Goal: Find specific page/section: Find specific page/section

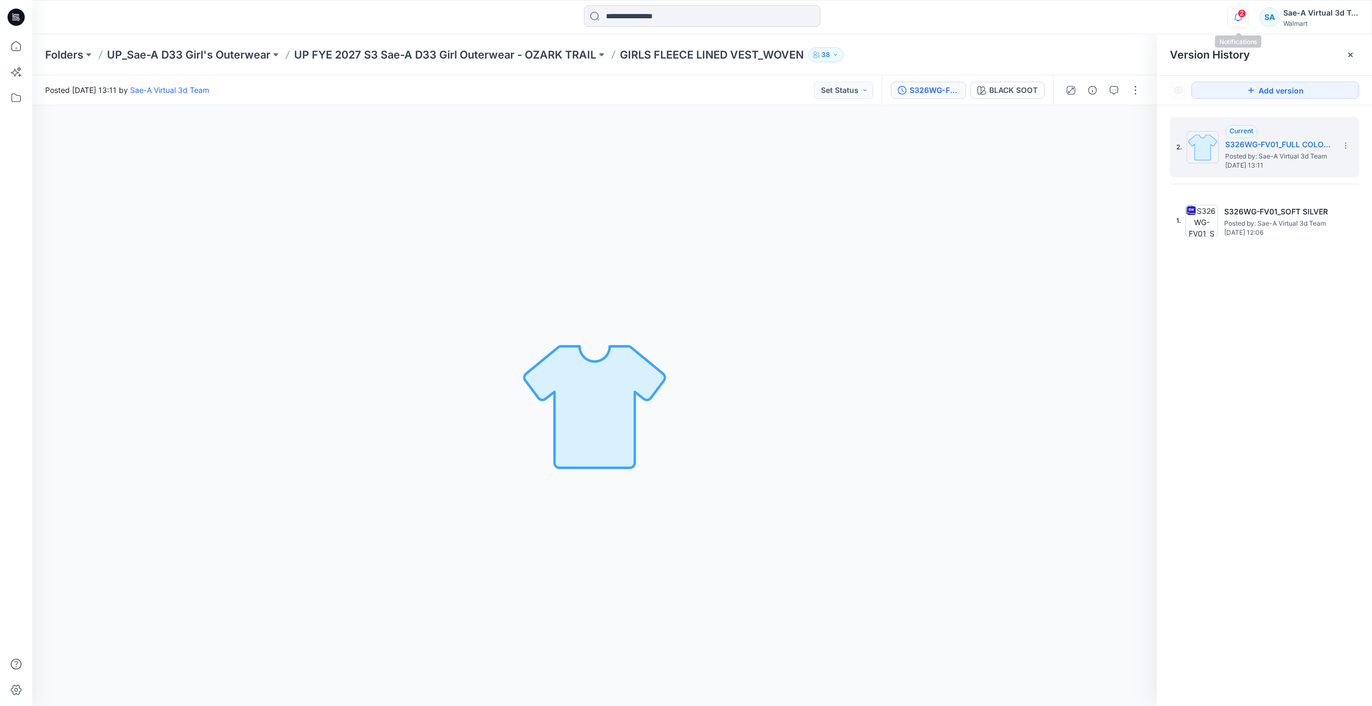
click at [1237, 22] on icon "button" at bounding box center [1237, 16] width 20 height 21
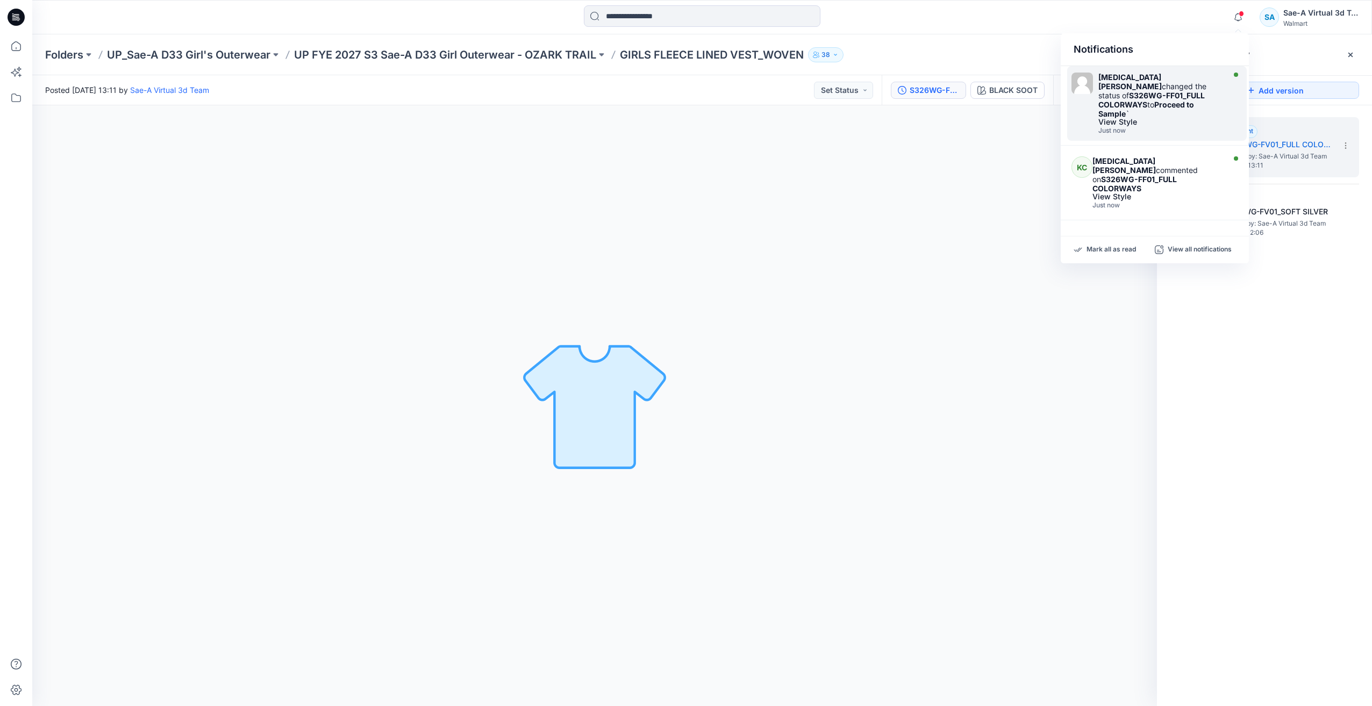
click at [1169, 100] on strong "Proceed to Sample" at bounding box center [1146, 109] width 96 height 18
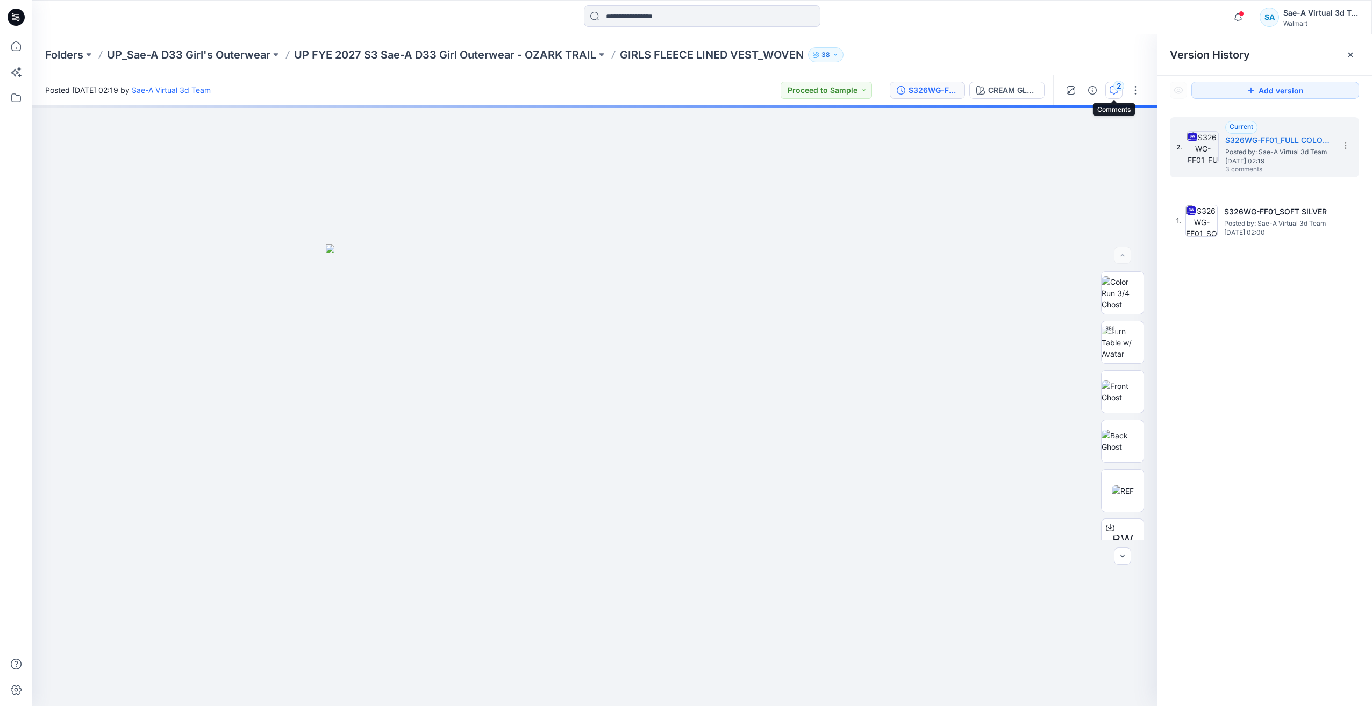
click at [1109, 93] on button "2" at bounding box center [1113, 90] width 17 height 17
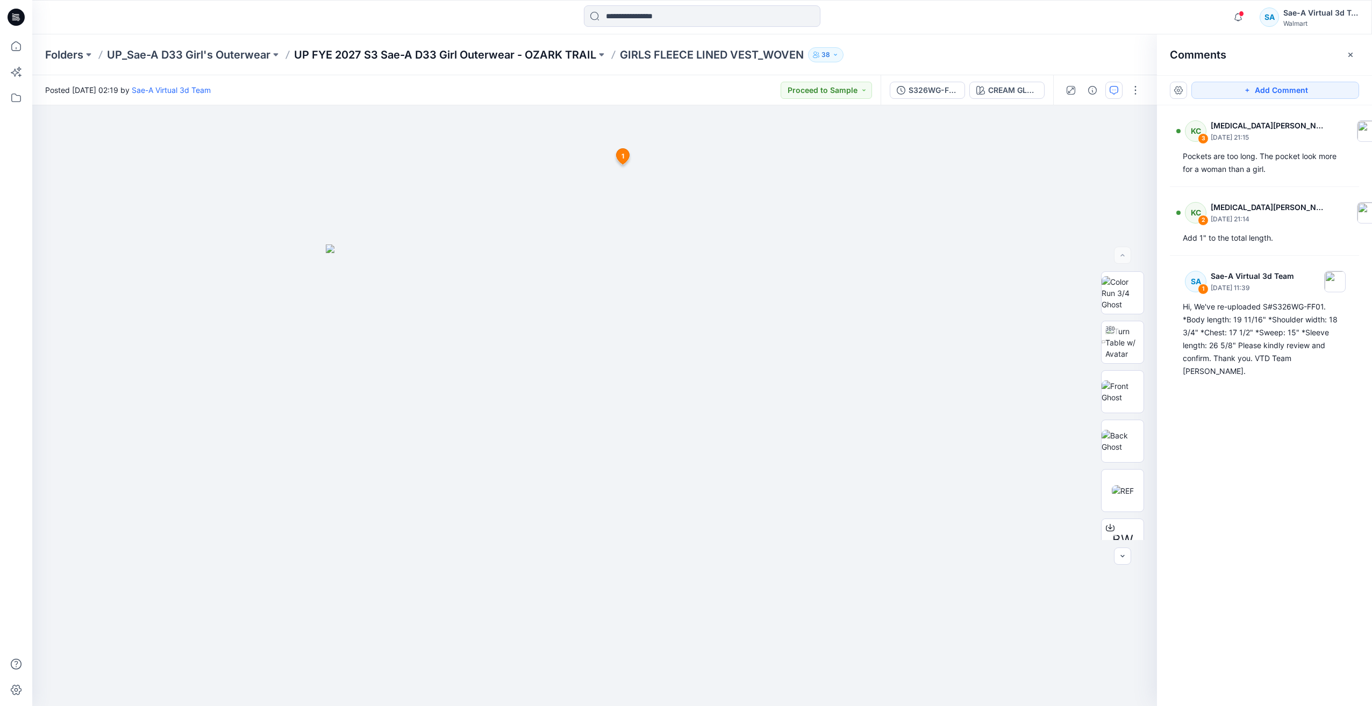
click at [541, 55] on p "UP FYE 2027 S3 Sae-A D33 Girl Outerwear - OZARK TRAIL" at bounding box center [445, 54] width 302 height 15
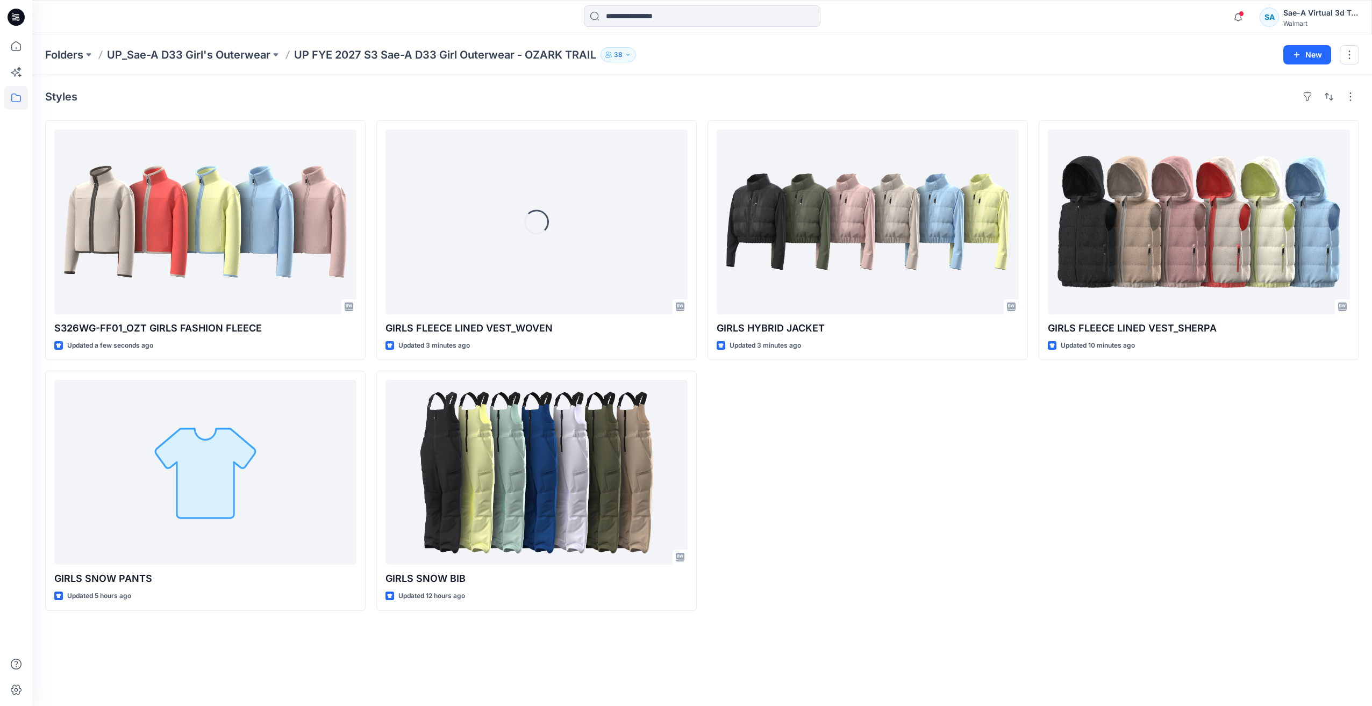
click at [873, 440] on div "GIRLS HYBRID JACKET Updated 3 minutes ago" at bounding box center [867, 365] width 320 height 491
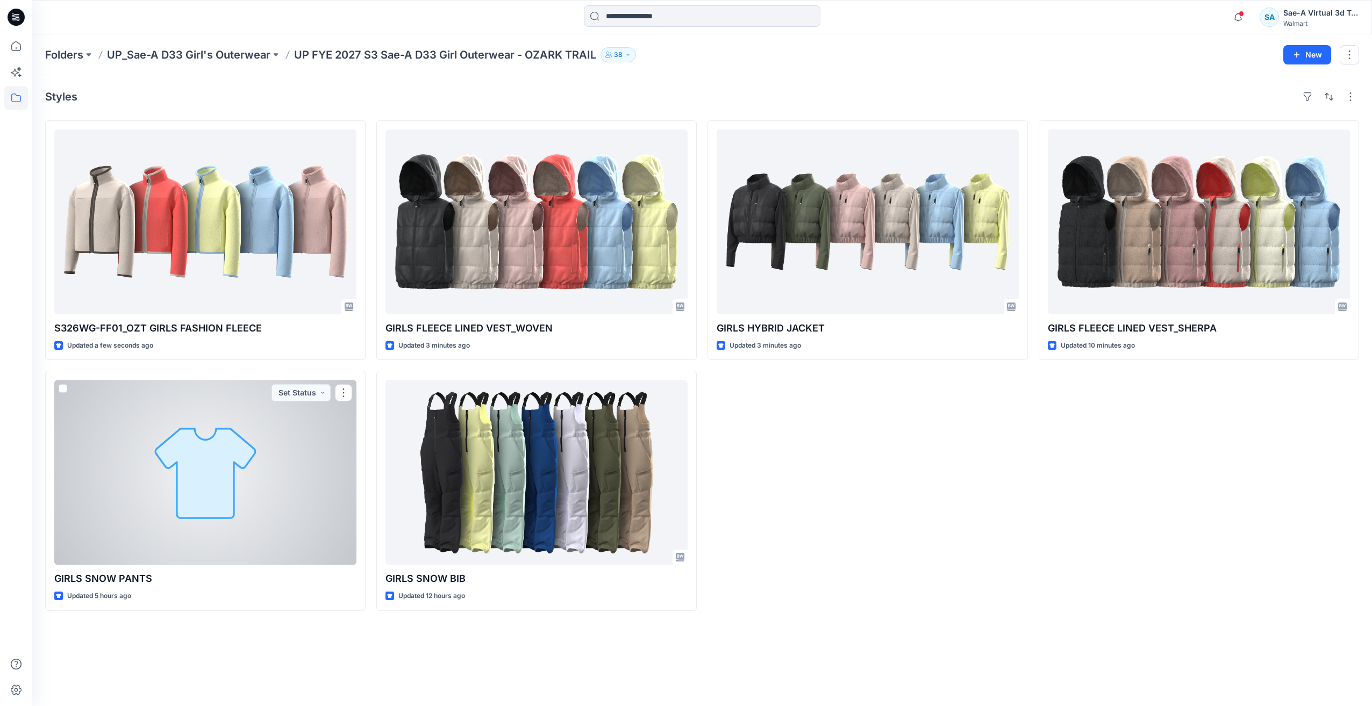
click at [140, 539] on div at bounding box center [205, 472] width 302 height 185
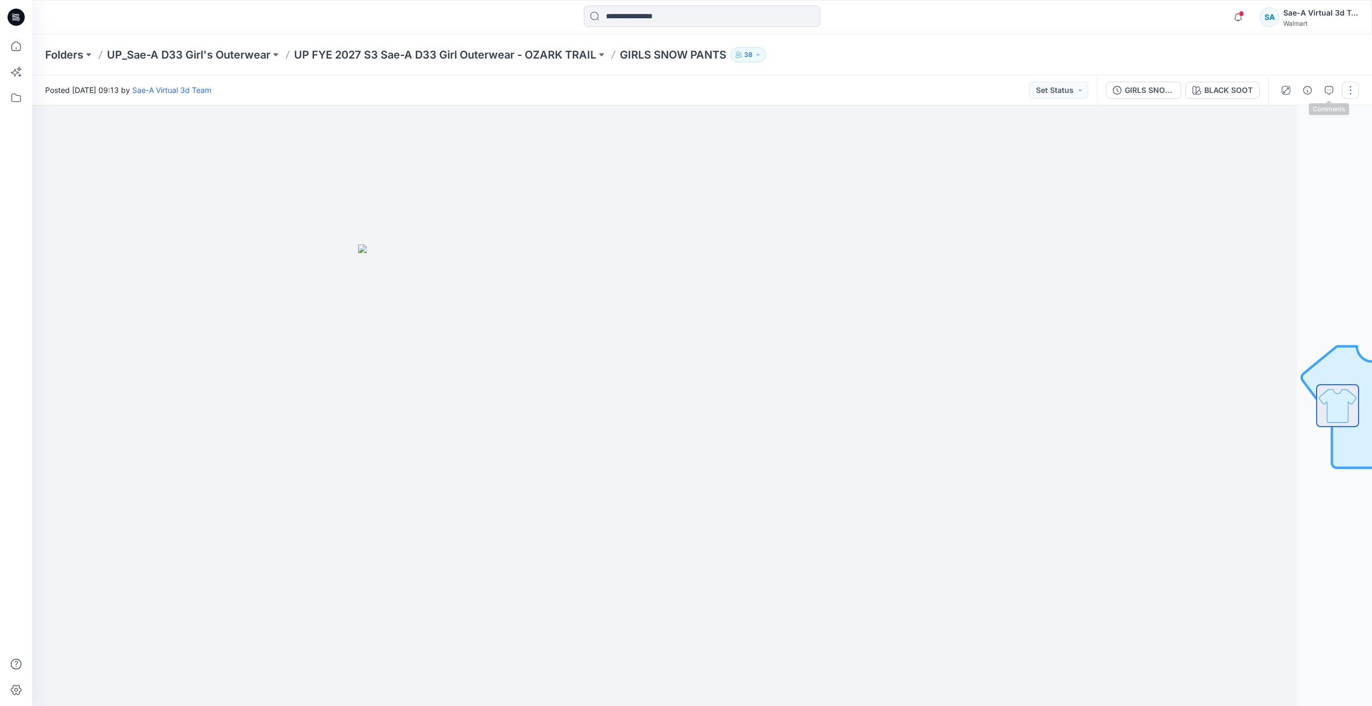
drag, startPoint x: 1347, startPoint y: 87, endPoint x: 1322, endPoint y: 91, distance: 26.1
click at [1347, 87] on button "button" at bounding box center [1349, 90] width 17 height 17
click at [1321, 91] on button "button" at bounding box center [1328, 90] width 17 height 17
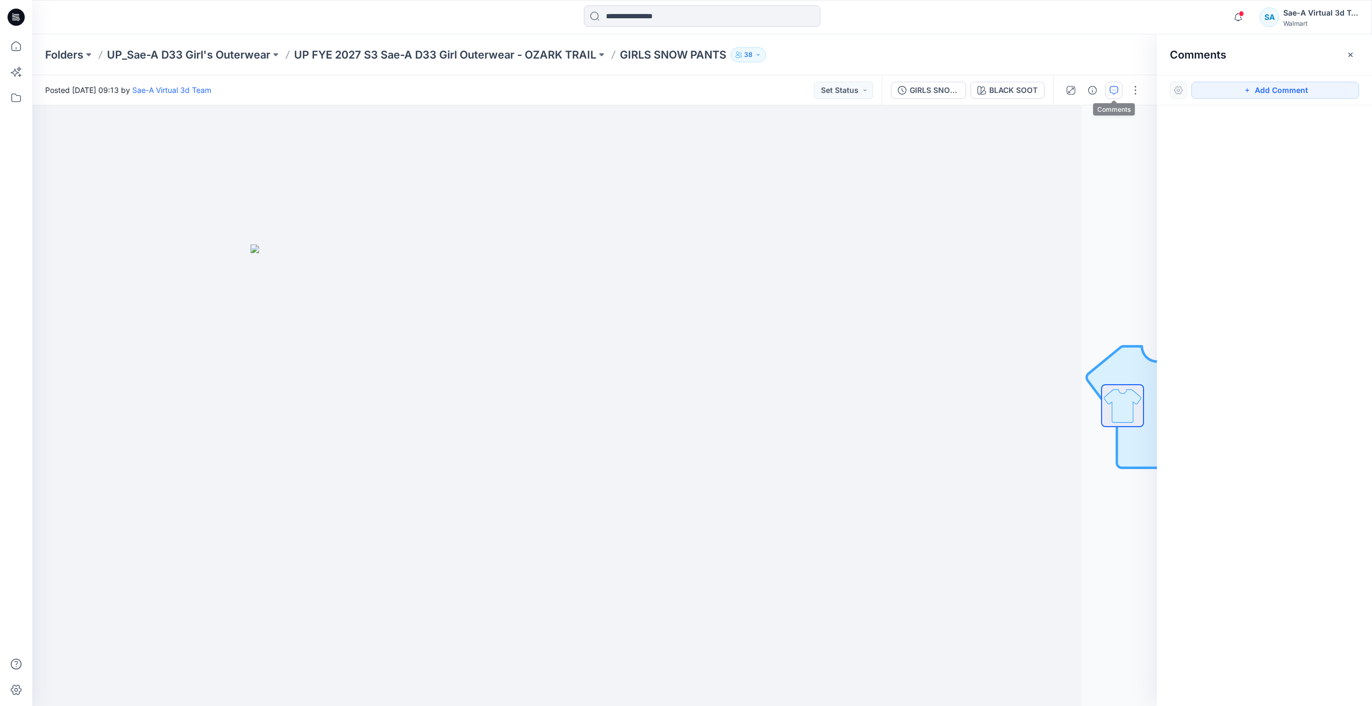
drag, startPoint x: 1114, startPoint y: 92, endPoint x: 939, endPoint y: 80, distance: 175.7
click at [1111, 92] on icon "button" at bounding box center [1113, 90] width 9 height 9
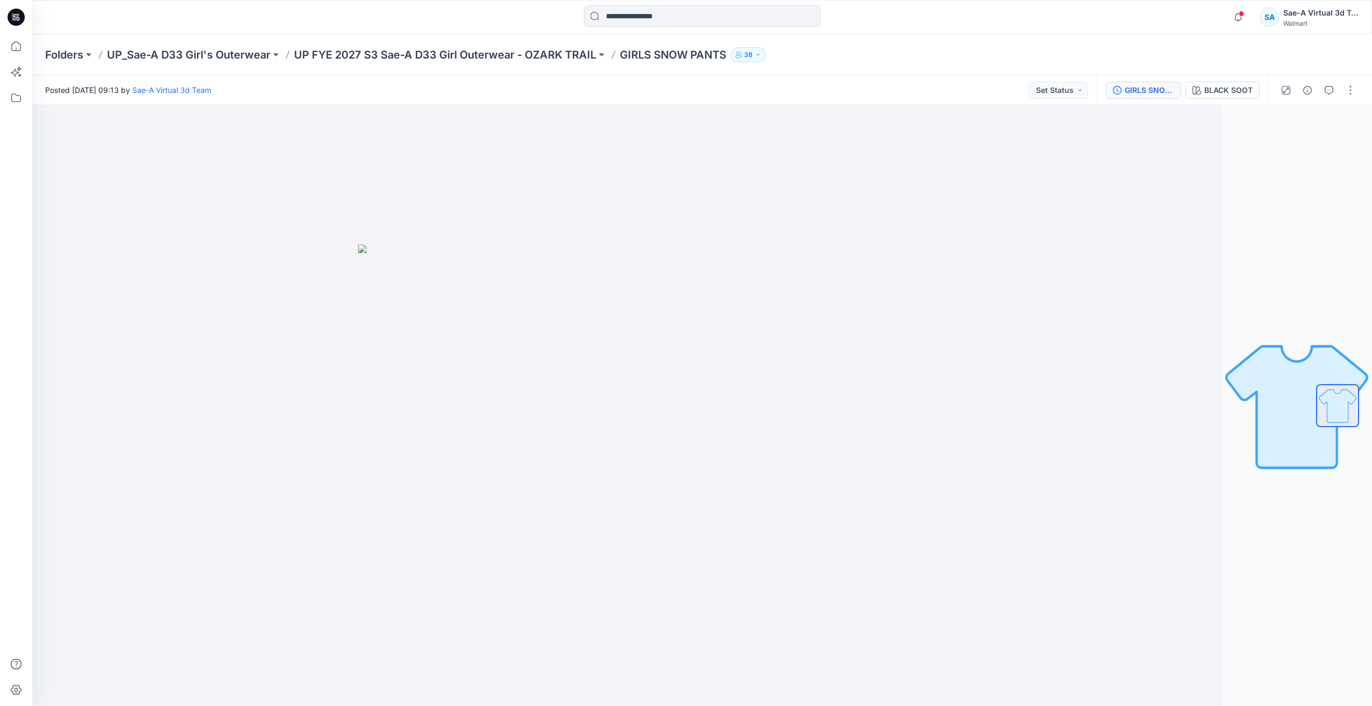
click at [1153, 90] on div "GIRLS SNOW PANTS_FUL COLORWAYS" at bounding box center [1148, 90] width 49 height 12
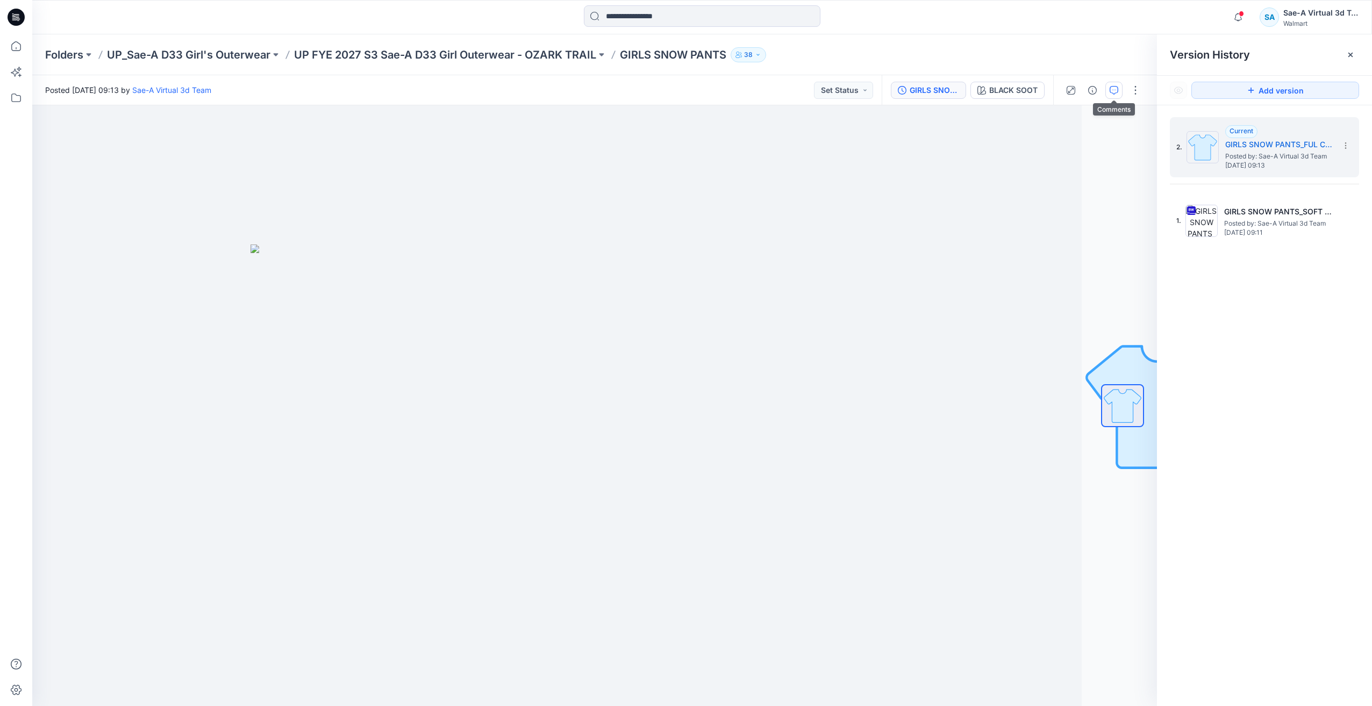
click at [1117, 85] on button "button" at bounding box center [1113, 90] width 17 height 17
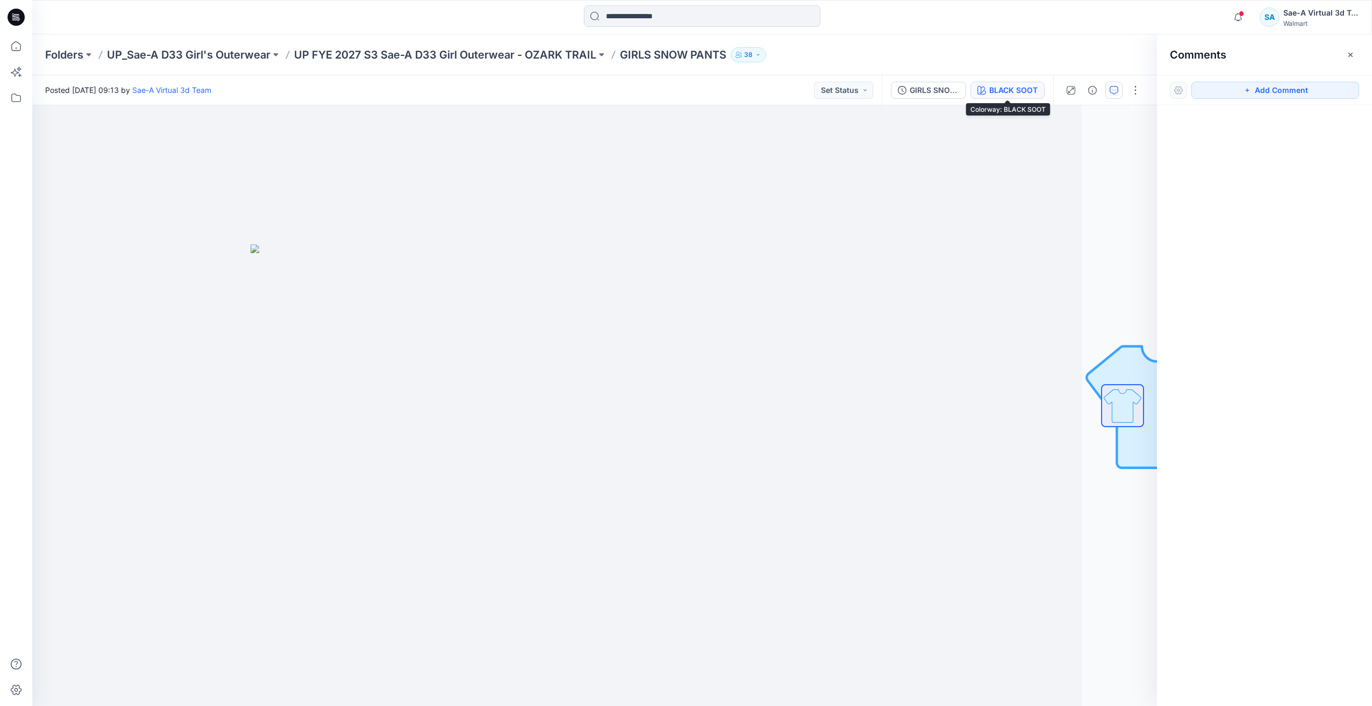
click at [1032, 87] on div "BLACK SOOT" at bounding box center [1013, 90] width 48 height 12
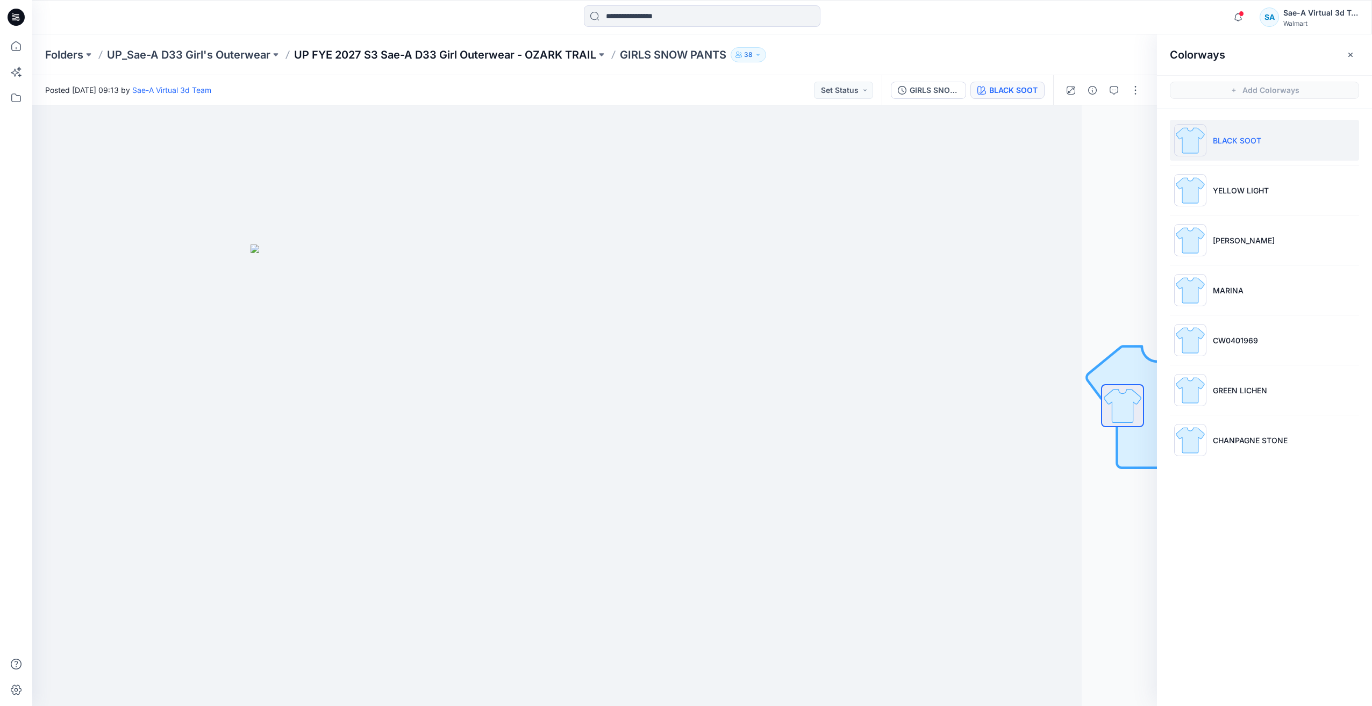
click at [469, 51] on p "UP FYE 2027 S3 Sae-A D33 Girl Outerwear - OZARK TRAIL" at bounding box center [445, 54] width 302 height 15
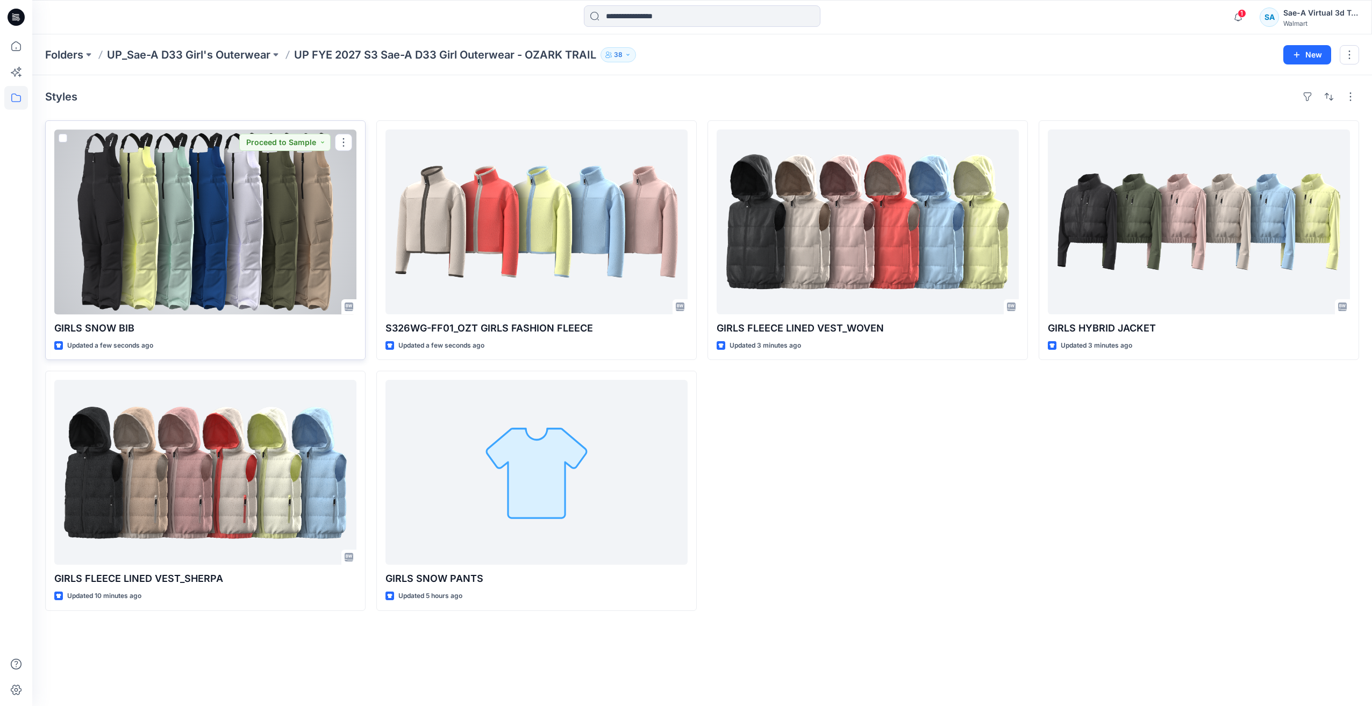
click at [212, 264] on div at bounding box center [205, 222] width 302 height 185
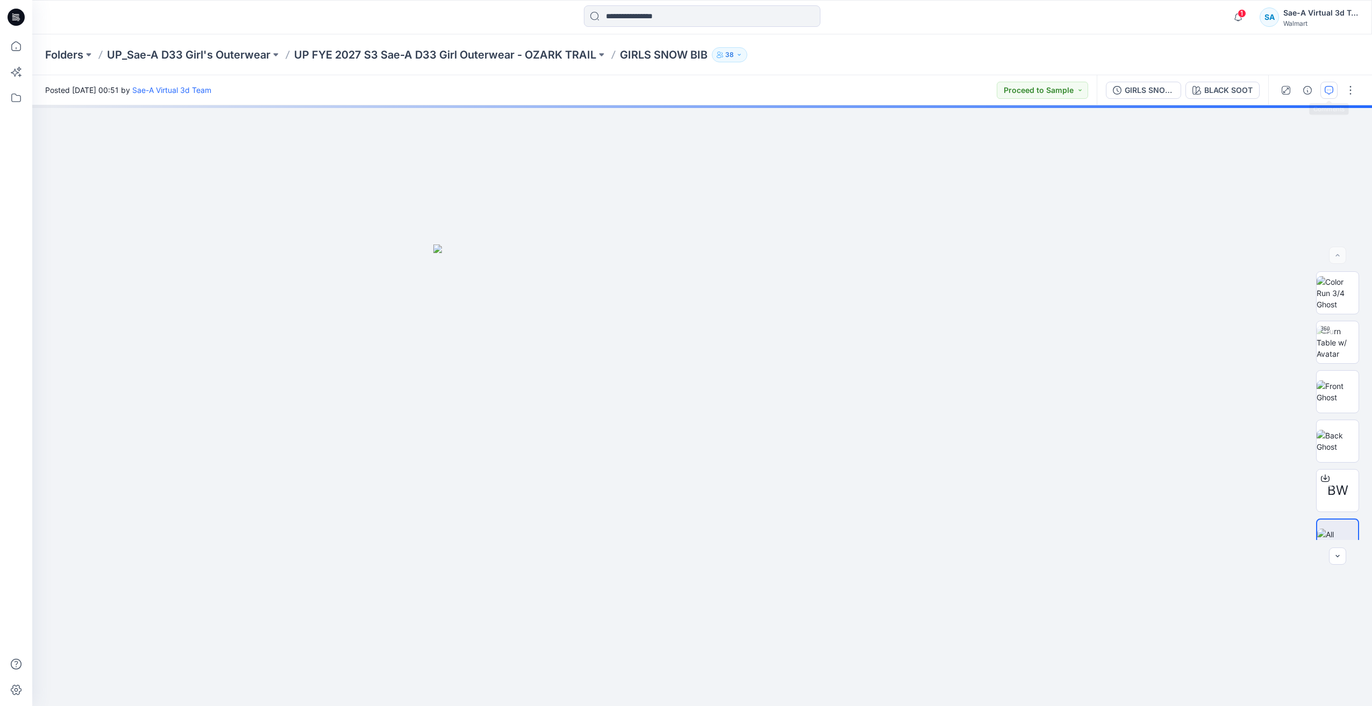
click at [1329, 92] on icon "button" at bounding box center [1328, 90] width 9 height 9
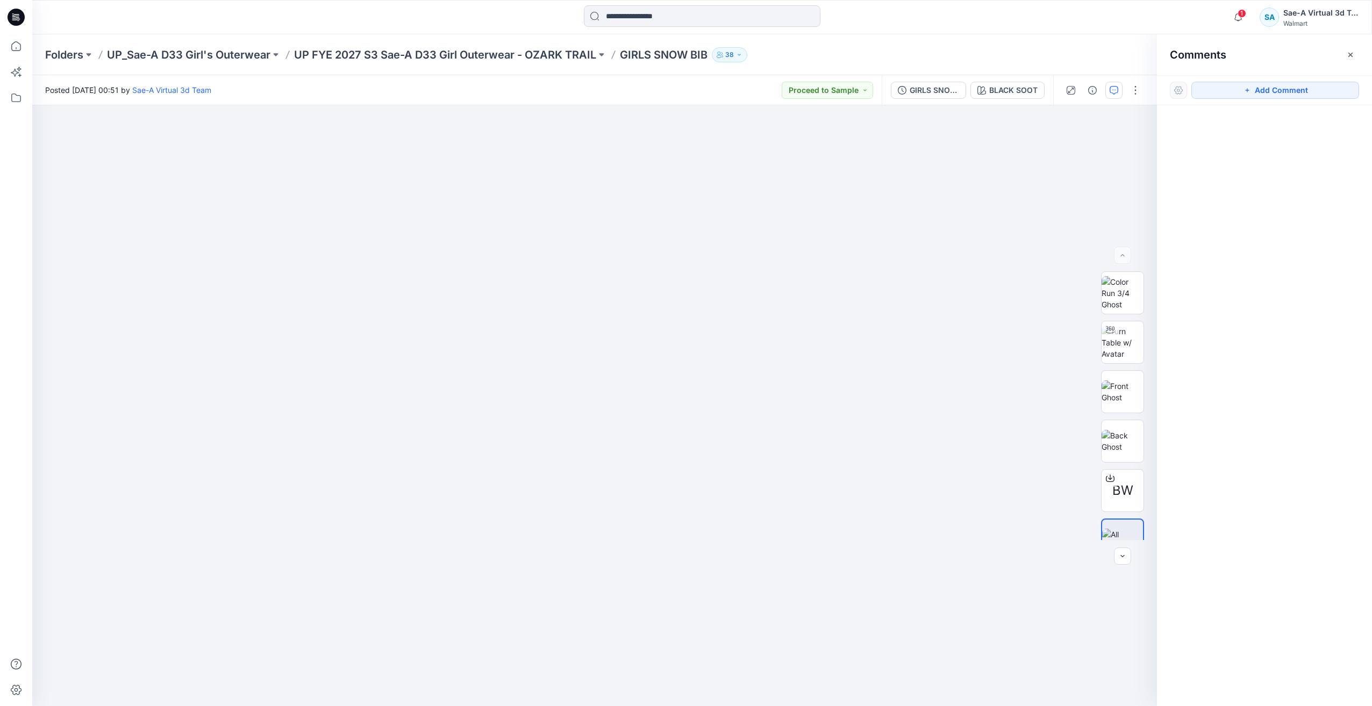
click at [1224, 18] on div "1 Notifications [MEDICAL_DATA][PERSON_NAME] changed the status of S326WG-FF01_F…" at bounding box center [701, 17] width 1339 height 24
click at [1232, 18] on icon "button" at bounding box center [1237, 16] width 20 height 21
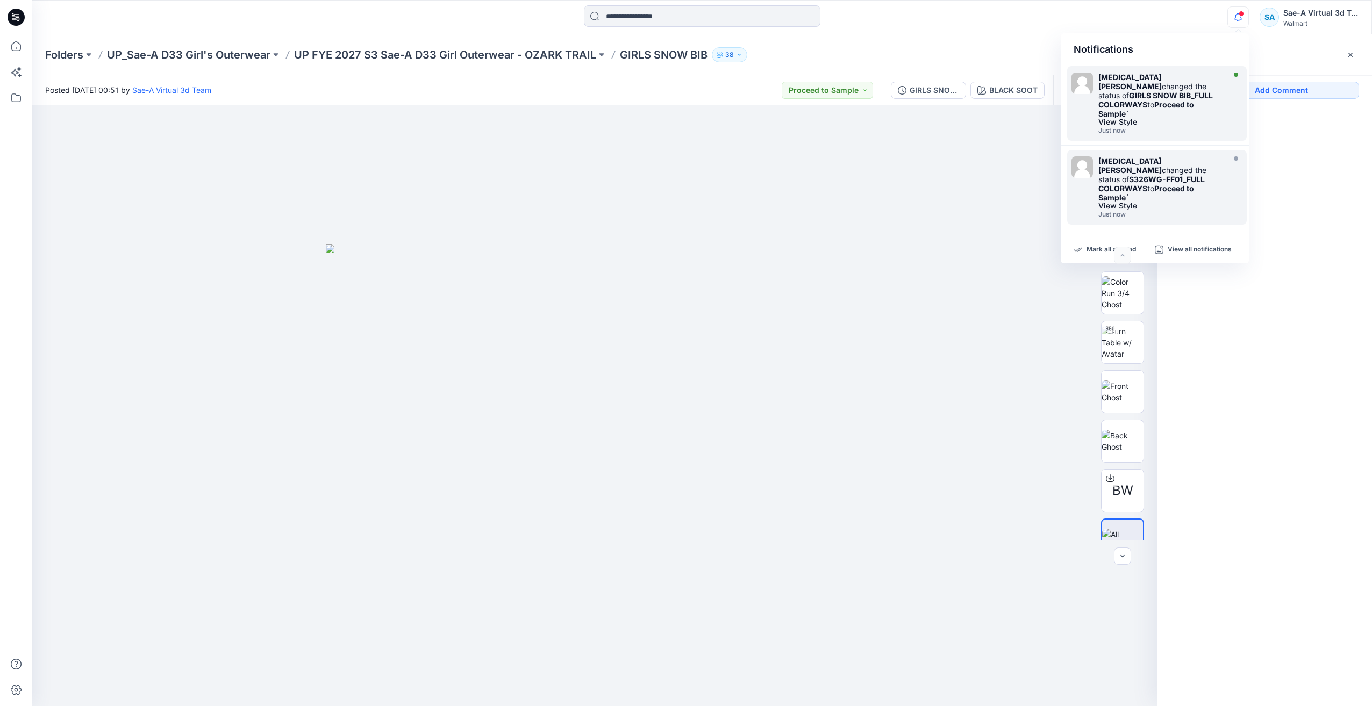
click at [1189, 101] on div "[MEDICAL_DATA][PERSON_NAME] changed the status of GIRLS SNOW BIB_FULL COLORWAYS…" at bounding box center [1160, 96] width 124 height 46
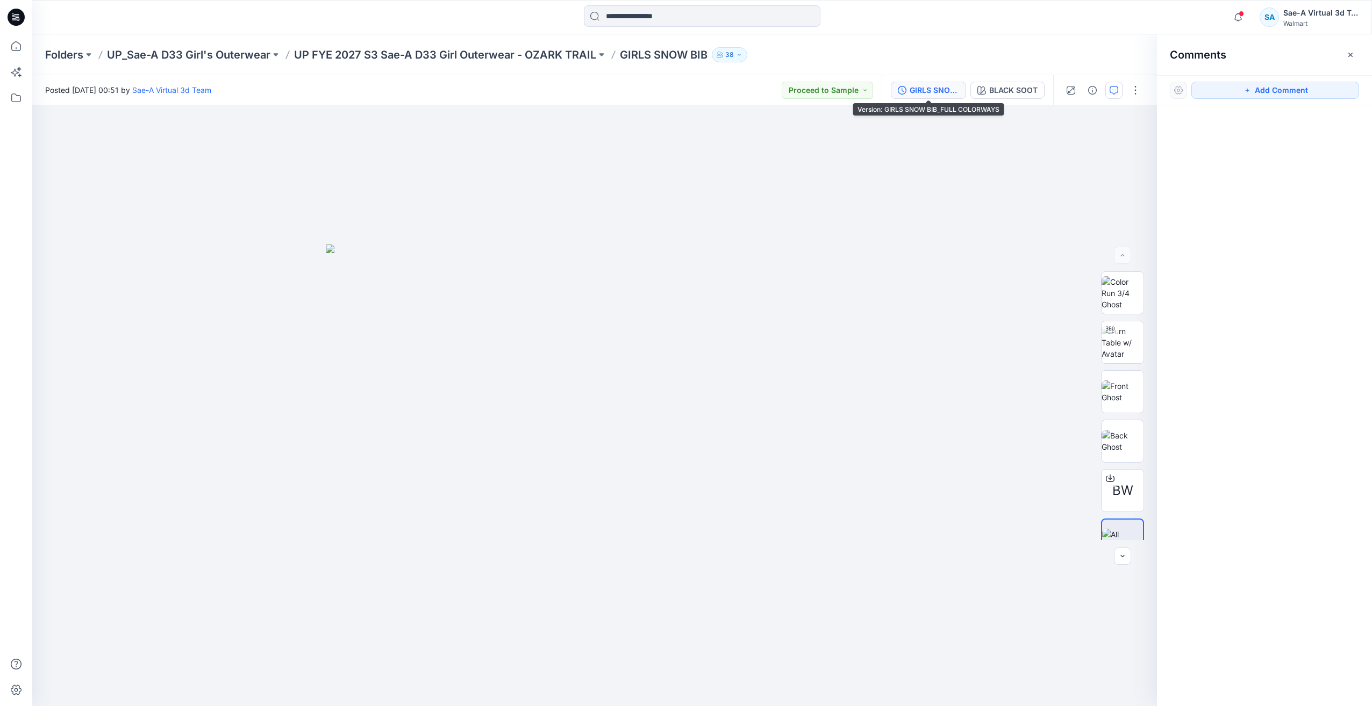
click at [947, 90] on div "GIRLS SNOW BIB_FULL COLORWAYS" at bounding box center [933, 90] width 49 height 12
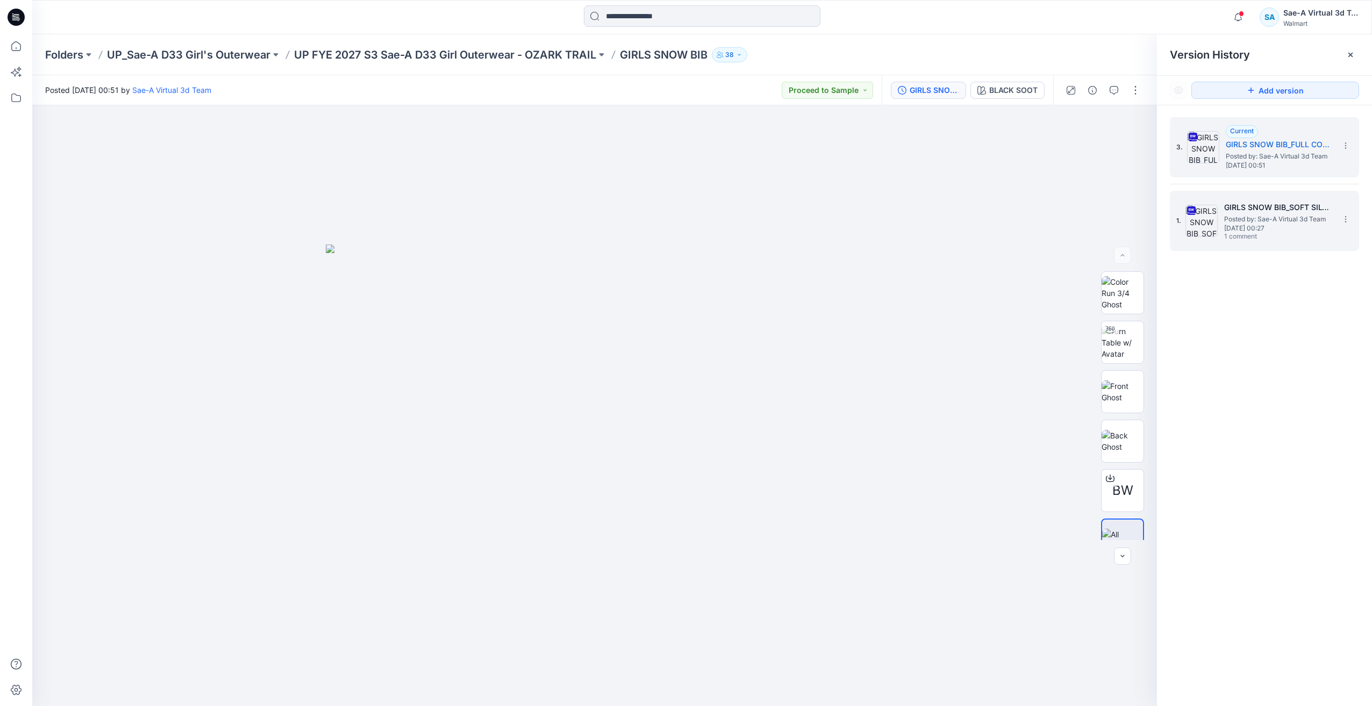
click at [1279, 240] on span "1 comment" at bounding box center [1261, 237] width 75 height 9
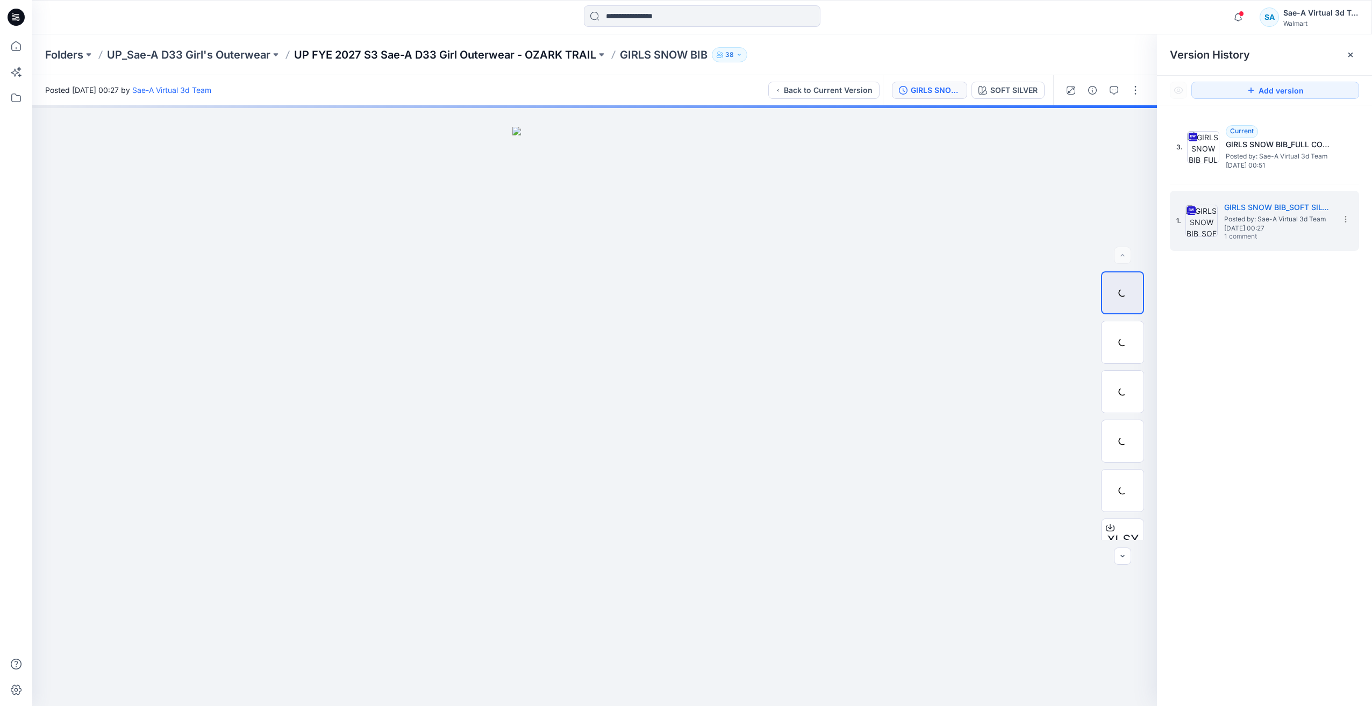
click at [514, 57] on p "UP FYE 2027 S3 Sae-A D33 Girl Outerwear - OZARK TRAIL" at bounding box center [445, 54] width 302 height 15
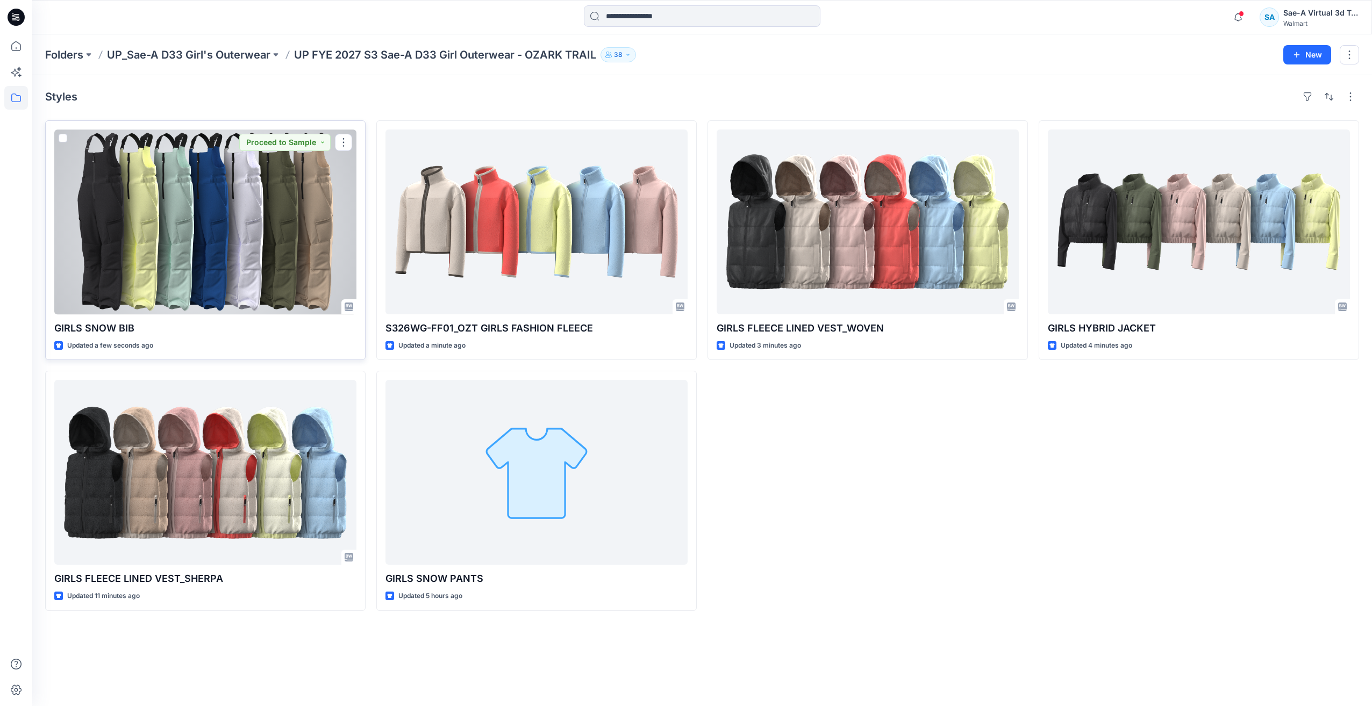
click at [201, 274] on div at bounding box center [205, 222] width 302 height 185
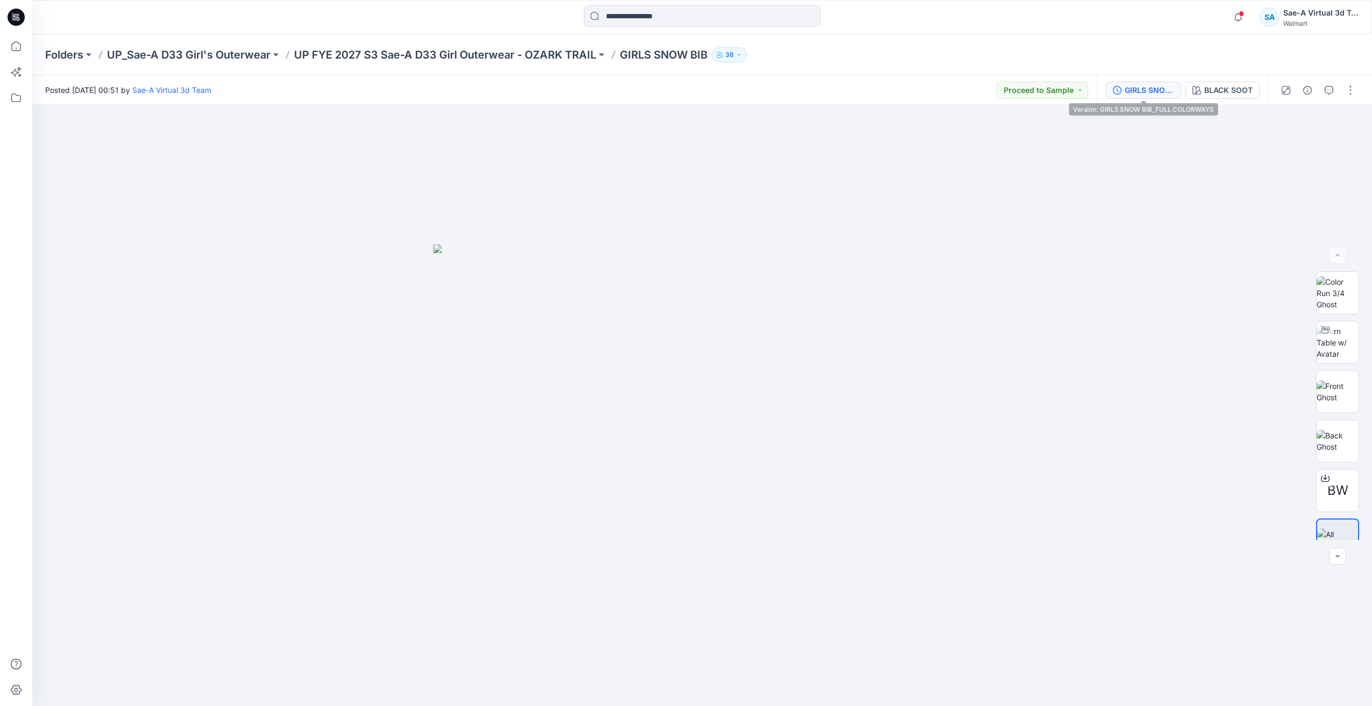
click at [1132, 89] on div "GIRLS SNOW BIB_FULL COLORWAYS" at bounding box center [1148, 90] width 49 height 12
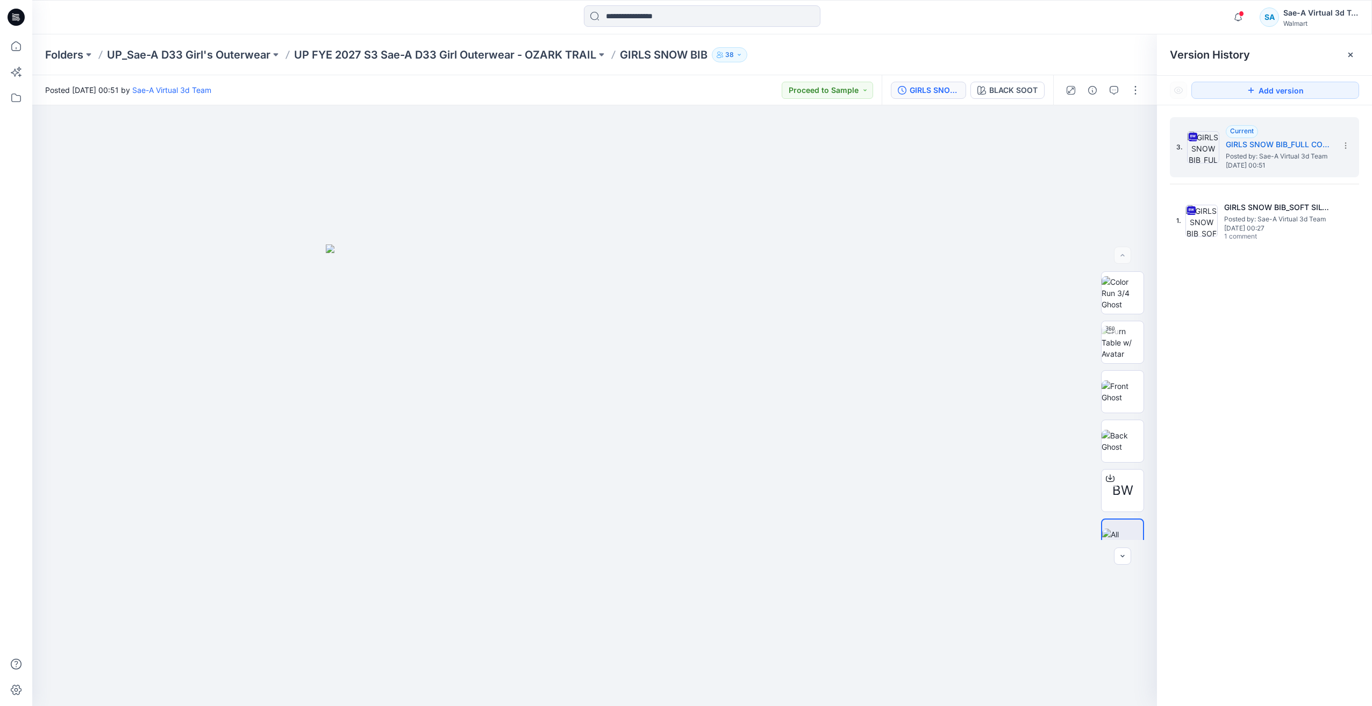
click at [482, 41] on div "Folders UP_Sae-A D33 Girl's Outerwear UP FYE 2027 S3 Sae-A D33 Girl Outerwear -…" at bounding box center [701, 54] width 1339 height 41
click at [480, 56] on p "UP FYE 2027 S3 Sae-A D33 Girl Outerwear - OZARK TRAIL" at bounding box center [445, 54] width 302 height 15
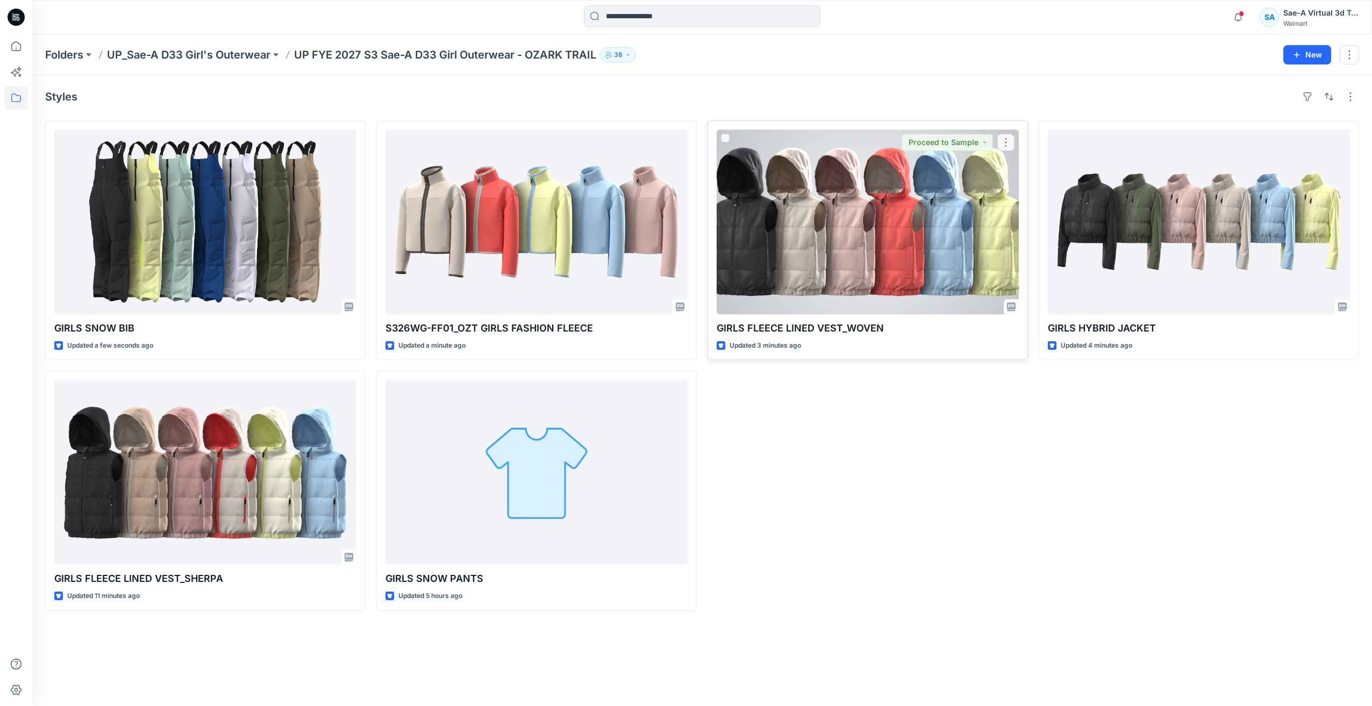
click at [889, 257] on div at bounding box center [867, 222] width 302 height 185
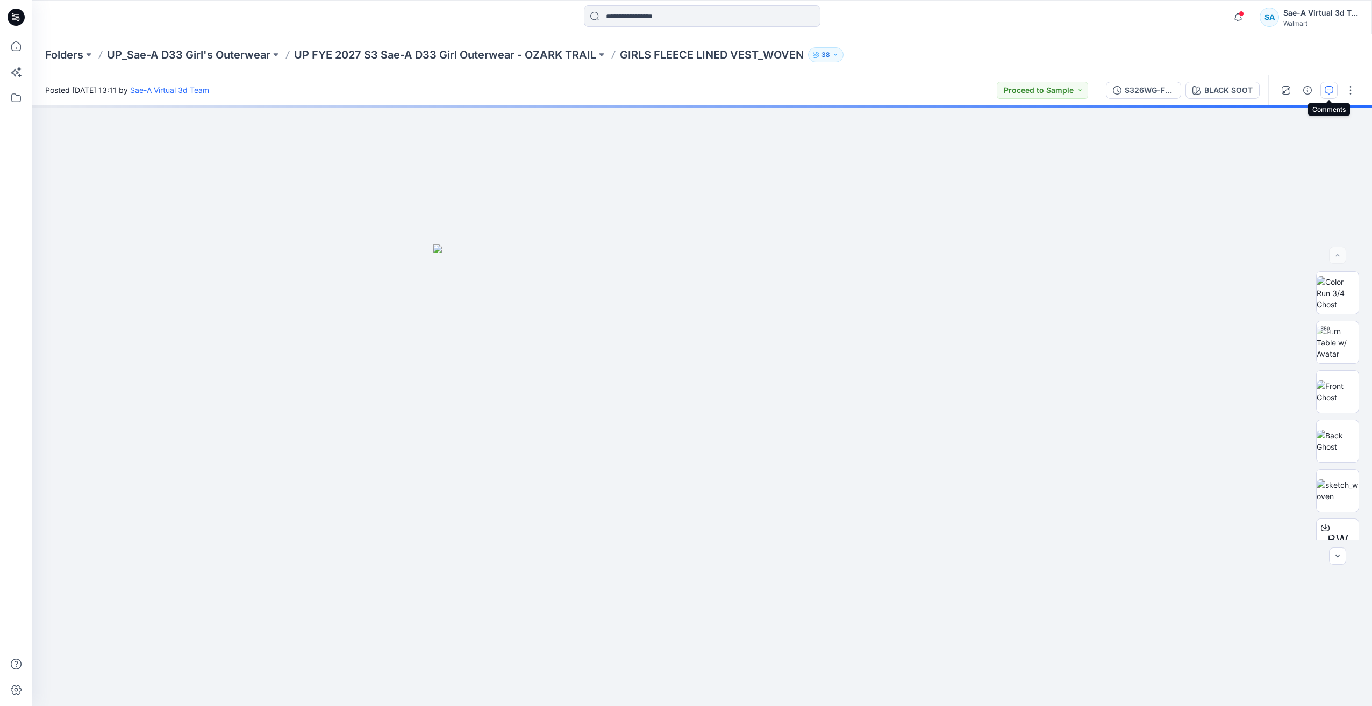
click at [1326, 92] on icon "button" at bounding box center [1328, 90] width 9 height 9
